Goal: Information Seeking & Learning: Understand process/instructions

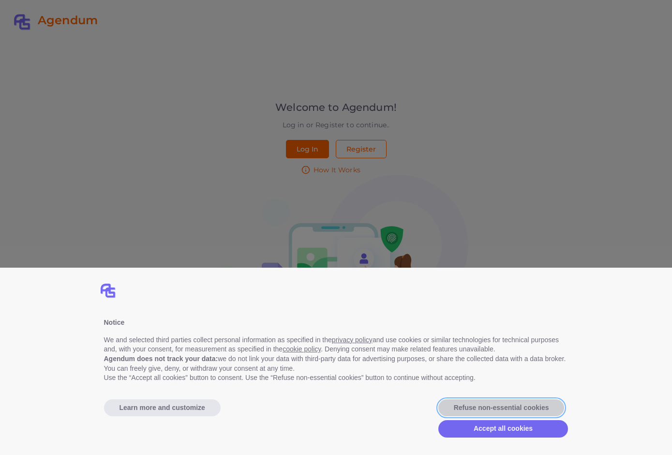
click at [516, 407] on button "Refuse non-essential cookies" at bounding box center [501, 407] width 126 height 17
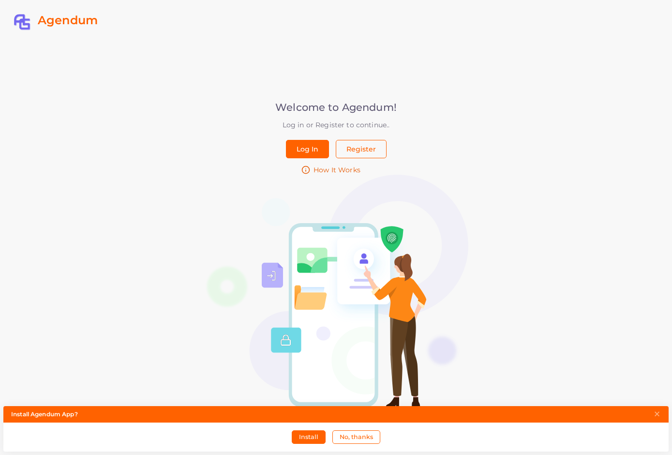
click at [347, 171] on span "How It Works" at bounding box center [337, 170] width 47 height 10
click at [343, 170] on span "How It Works" at bounding box center [337, 170] width 47 height 10
click at [567, 181] on div "Agendum Welcome to Agendum! Log in or Register to continue.. Log In Register Ho…" at bounding box center [336, 227] width 672 height 455
drag, startPoint x: 526, startPoint y: 147, endPoint x: 394, endPoint y: 69, distance: 153.6
click at [525, 146] on div "Agendum Welcome to Agendum! Log in or Register to continue.. Log In Register Ho…" at bounding box center [336, 227] width 672 height 455
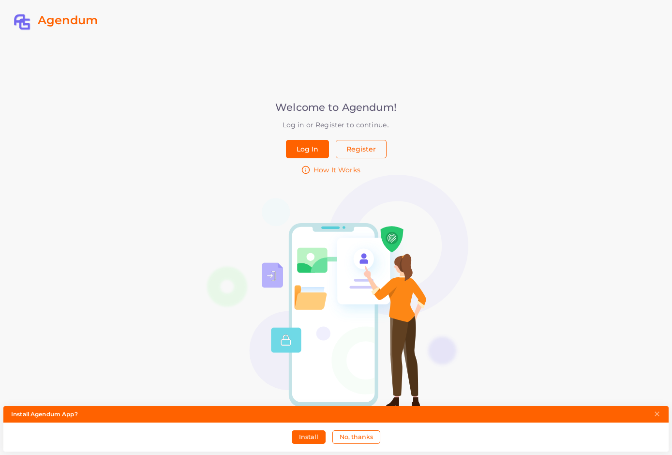
click at [386, 62] on div "Welcome to Agendum! Log in or Register to continue.. Log In Register How It Wor…" at bounding box center [336, 241] width 305 height 375
drag, startPoint x: 378, startPoint y: 56, endPoint x: 403, endPoint y: 73, distance: 29.7
click at [378, 57] on div "Welcome to Agendum! Log in or Register to continue.. Log In Register How It Wor…" at bounding box center [336, 241] width 305 height 375
click at [436, 87] on div "Welcome to Agendum! Log in or Register to continue.. Log In Register How It Wor…" at bounding box center [336, 241] width 305 height 375
click at [580, 163] on div "Agendum Welcome to Agendum! Log in or Register to continue.. Log In Register Ho…" at bounding box center [336, 227] width 672 height 455
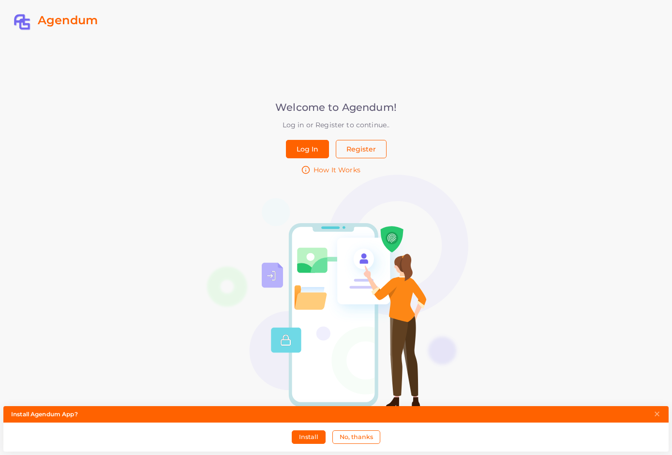
click at [599, 221] on div "Agendum Welcome to Agendum! Log in or Register to continue.. Log In Register Ho…" at bounding box center [336, 227] width 672 height 455
click at [346, 174] on span "How It Works" at bounding box center [337, 170] width 47 height 10
